Goal: Find specific fact: Find specific fact

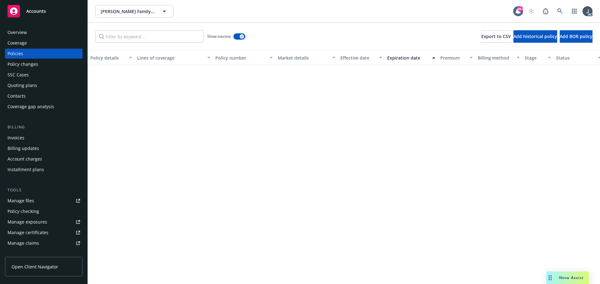
scroll to position [312, 0]
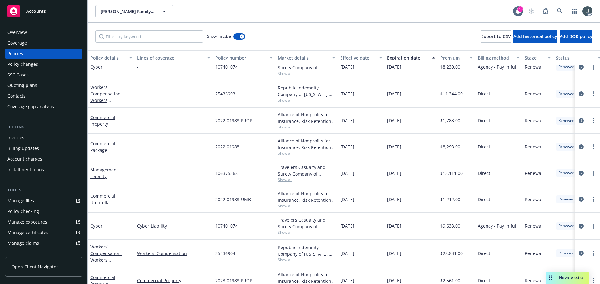
click at [280, 205] on span "Show all" at bounding box center [306, 206] width 57 height 5
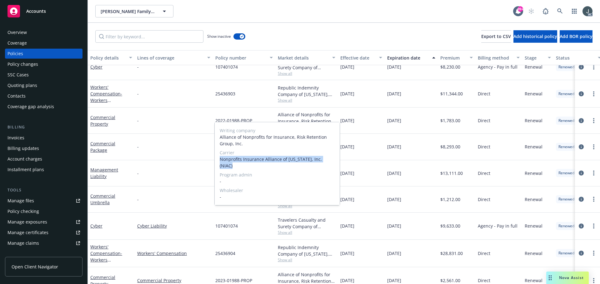
drag, startPoint x: 220, startPoint y: 166, endPoint x: 329, endPoint y: 168, distance: 108.7
click at [329, 168] on span "Nonprofits Insurance Alliance of [US_STATE], Inc. (NIAC)" at bounding box center [277, 162] width 115 height 13
copy span "Nonprofits Insurance Alliance of [US_STATE], Inc. (NIAC)"
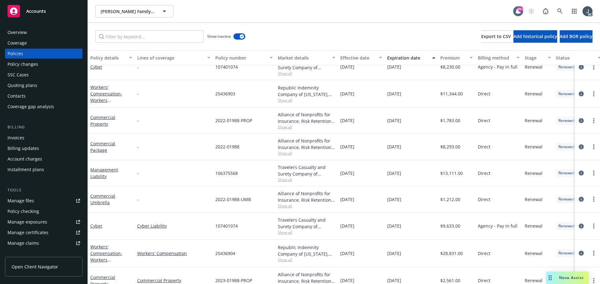
click at [337, 212] on div "Alliance of Nonprofits for Insurance, Risk Retention Group, Inc., Nonprofits In…" at bounding box center [306, 200] width 62 height 26
drag, startPoint x: 340, startPoint y: 201, endPoint x: 376, endPoint y: 201, distance: 35.6
click at [376, 201] on div "[DATE]" at bounding box center [361, 200] width 47 height 26
copy span "[DATE]"
drag, startPoint x: 216, startPoint y: 147, endPoint x: 244, endPoint y: 150, distance: 28.2
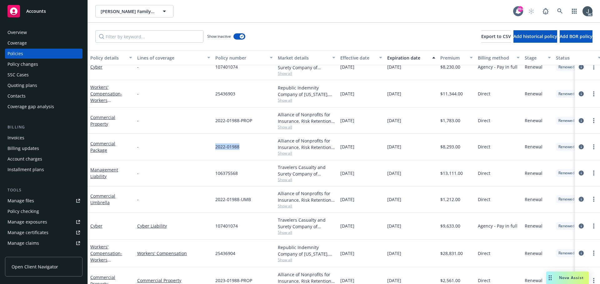
click at [244, 150] on div "2022-01988" at bounding box center [244, 147] width 62 height 26
copy span "2022-01988"
click at [284, 152] on span "Show all" at bounding box center [306, 153] width 57 height 5
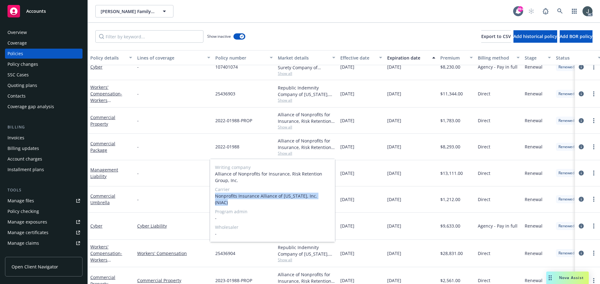
drag, startPoint x: 215, startPoint y: 196, endPoint x: 326, endPoint y: 197, distance: 110.9
click at [326, 197] on span "Nonprofits Insurance Alliance of [US_STATE], Inc. (NIAC)" at bounding box center [272, 199] width 115 height 13
copy span "Nonprofits Insurance Alliance of [US_STATE], Inc. (NIAC)"
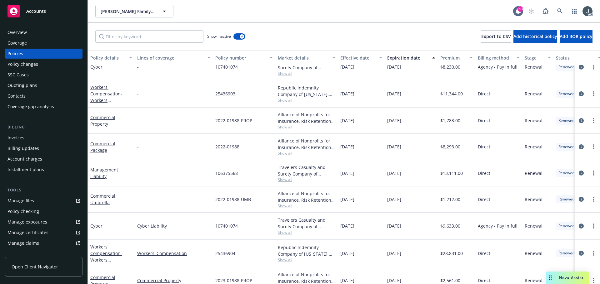
click at [366, 146] on div "[DATE]" at bounding box center [361, 147] width 47 height 26
click at [450, 145] on span "$8,293.00" at bounding box center [450, 147] width 20 height 7
copy span "8,293.00"
drag, startPoint x: 215, startPoint y: 121, endPoint x: 254, endPoint y: 121, distance: 38.7
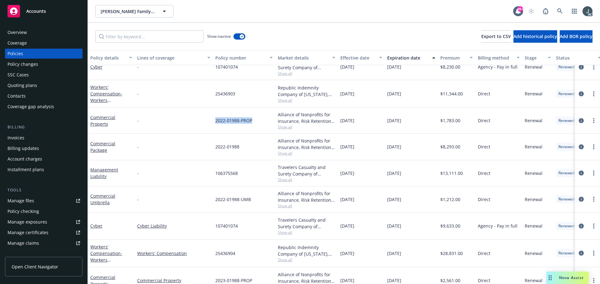
click at [255, 121] on div "2022-01988-PROP" at bounding box center [244, 121] width 62 height 26
copy span "2022-01988-PROP"
click at [290, 128] on span "Show all" at bounding box center [306, 127] width 57 height 5
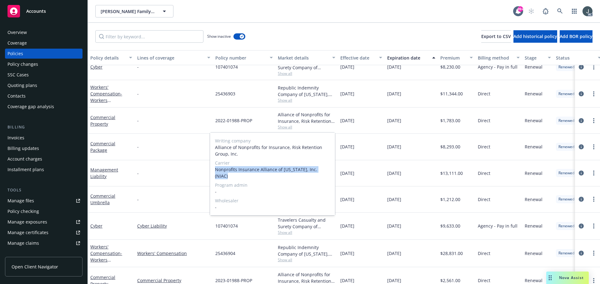
drag, startPoint x: 215, startPoint y: 171, endPoint x: 325, endPoint y: 171, distance: 110.2
click at [325, 171] on span "Nonprofits Insurance Alliance of [US_STATE], Inc. (NIAC)" at bounding box center [272, 172] width 115 height 13
copy span "Nonprofits Insurance Alliance of [US_STATE], Inc. (NIAC)"
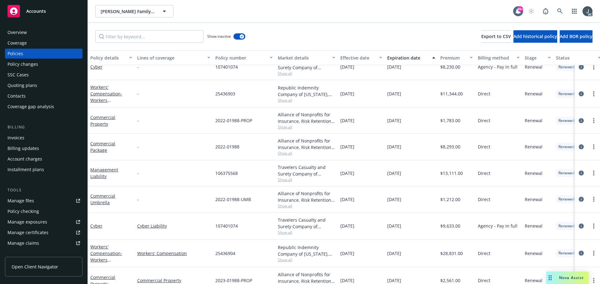
click at [447, 121] on span "$1,783.00" at bounding box center [450, 120] width 20 height 7
copy span "1,783.00"
click at [158, 33] on input "Filter by keyword..." at bounding box center [149, 36] width 108 height 12
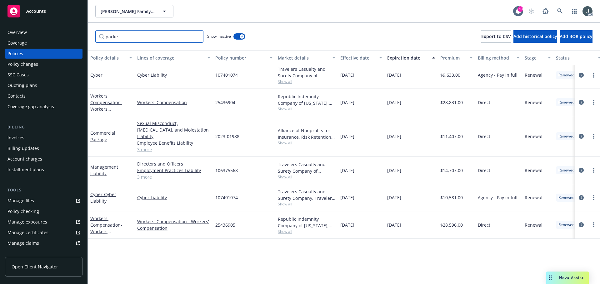
scroll to position [180, 0]
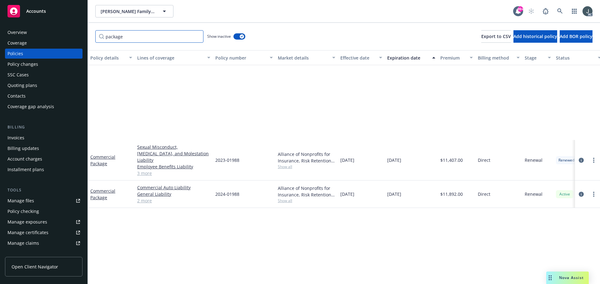
type input "package"
click at [244, 34] on button "button" at bounding box center [239, 36] width 12 height 6
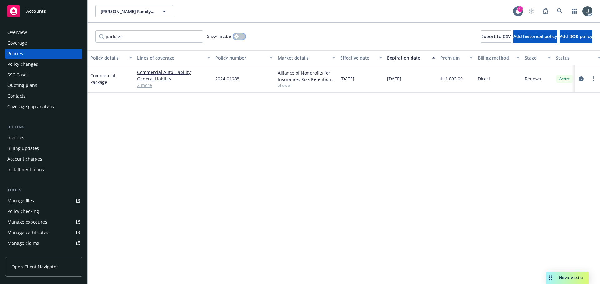
click at [240, 36] on button "button" at bounding box center [239, 36] width 12 height 6
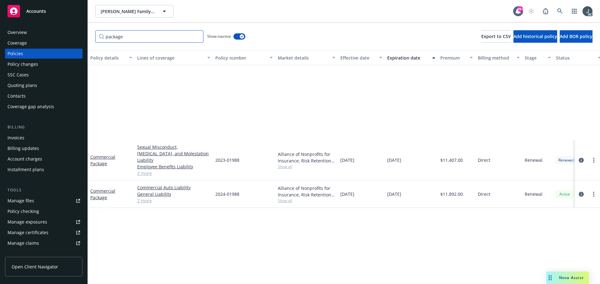
click at [196, 36] on input "package" at bounding box center [149, 36] width 108 height 12
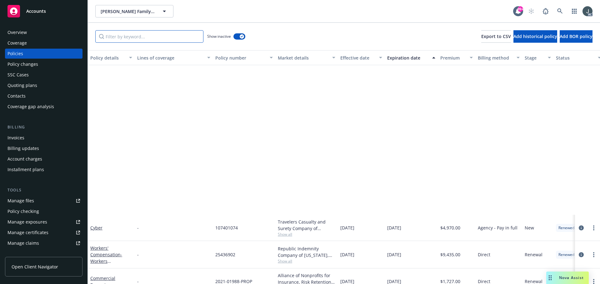
scroll to position [180, 0]
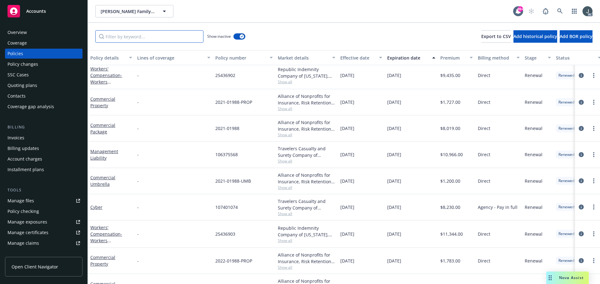
click at [141, 41] on input "Filter by keyword..." at bounding box center [149, 36] width 108 height 12
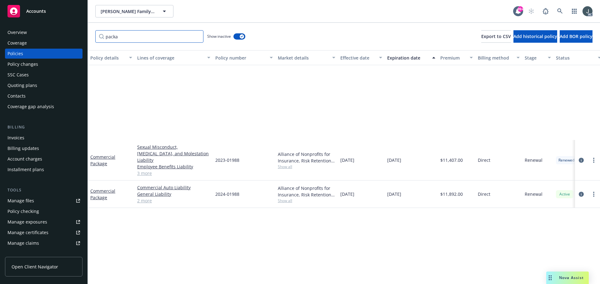
scroll to position [0, 0]
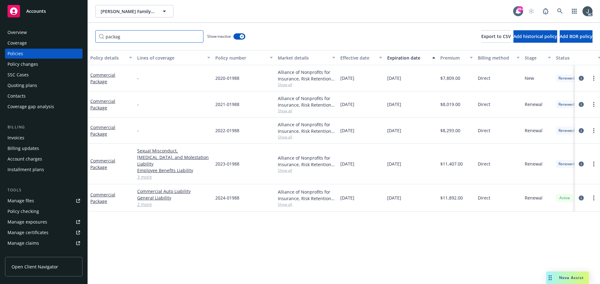
type input "package"
click at [196, 37] on input "package" at bounding box center [149, 36] width 108 height 12
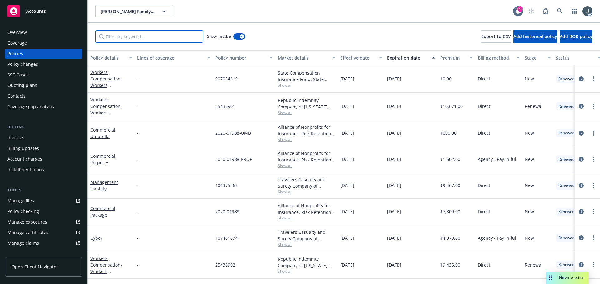
click at [157, 37] on input "Filter by keyword..." at bounding box center [149, 36] width 108 height 12
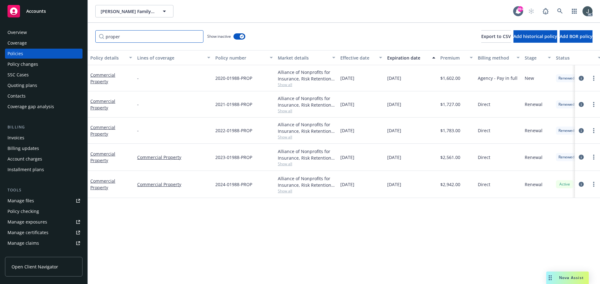
click at [120, 36] on input "proper" at bounding box center [149, 36] width 108 height 12
type input "umbrella"
click at [450, 185] on span "$1,769.00" at bounding box center [450, 184] width 20 height 7
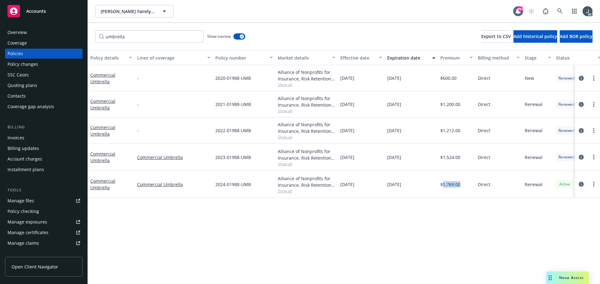
copy span "1,769.00"
click at [238, 36] on button "button" at bounding box center [239, 36] width 12 height 6
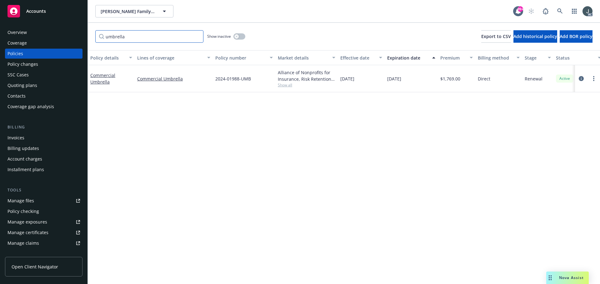
click at [196, 35] on input "umbrella" at bounding box center [149, 36] width 108 height 12
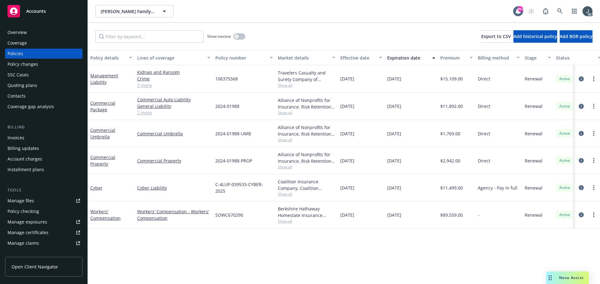
click at [580, 107] on icon "circleInformation" at bounding box center [580, 106] width 5 height 5
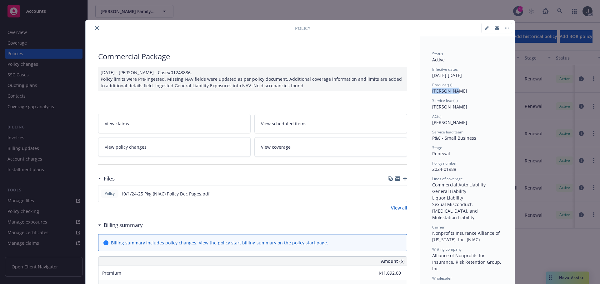
drag, startPoint x: 430, startPoint y: 92, endPoint x: 474, endPoint y: 91, distance: 43.4
click at [474, 91] on div "Producer(s) [PERSON_NAME]" at bounding box center [467, 88] width 70 height 12
copy span "[PERSON_NAME]"
click at [95, 29] on icon "close" at bounding box center [97, 28] width 4 height 4
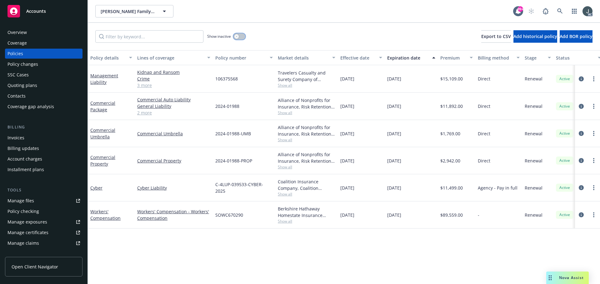
click at [234, 36] on div "button" at bounding box center [236, 36] width 4 height 4
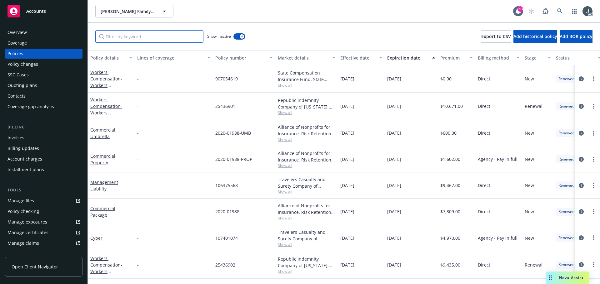
click at [174, 36] on input "Filter by keyword..." at bounding box center [149, 36] width 108 height 12
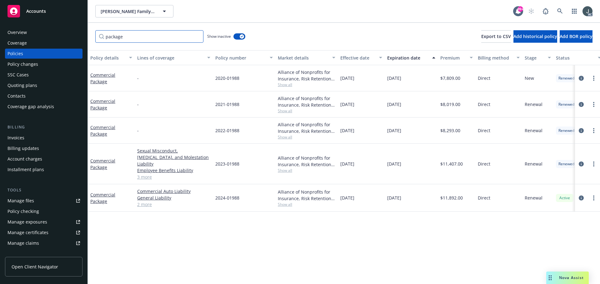
click at [111, 36] on input "package" at bounding box center [149, 36] width 108 height 12
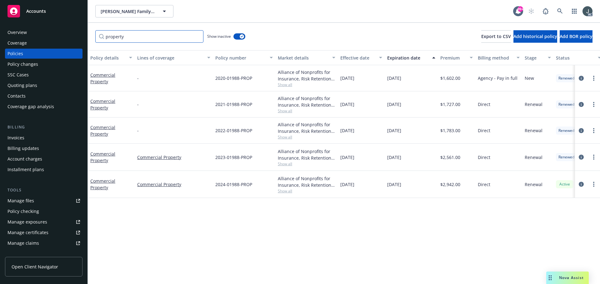
click at [171, 37] on input "property" at bounding box center [149, 36] width 108 height 12
type input "umbrella"
